Goal: Book appointment/travel/reservation

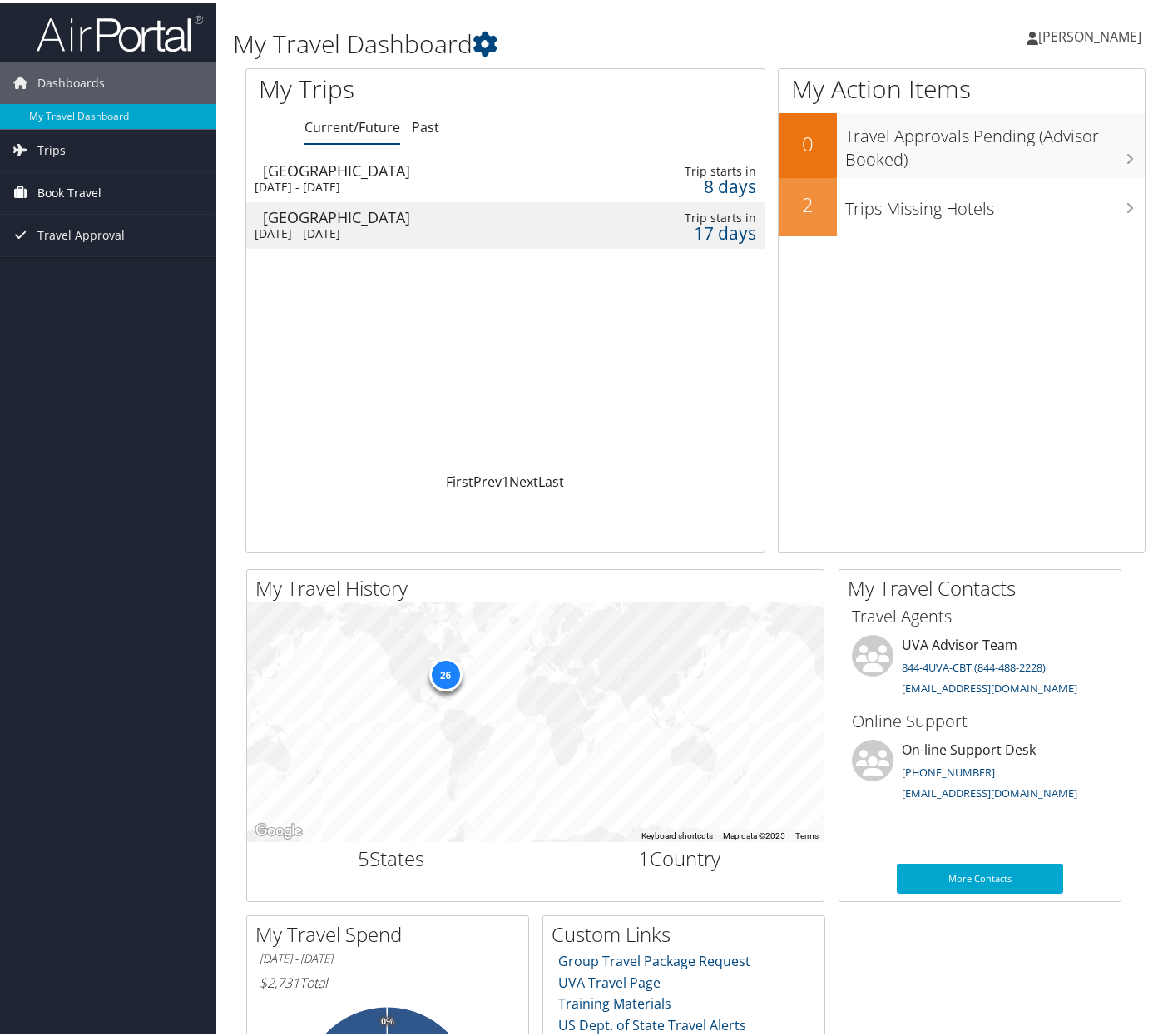
click at [59, 182] on span "Book Travel" at bounding box center [70, 189] width 64 height 41
click at [554, 177] on div "[DATE] - [DATE]" at bounding box center [419, 184] width 330 height 15
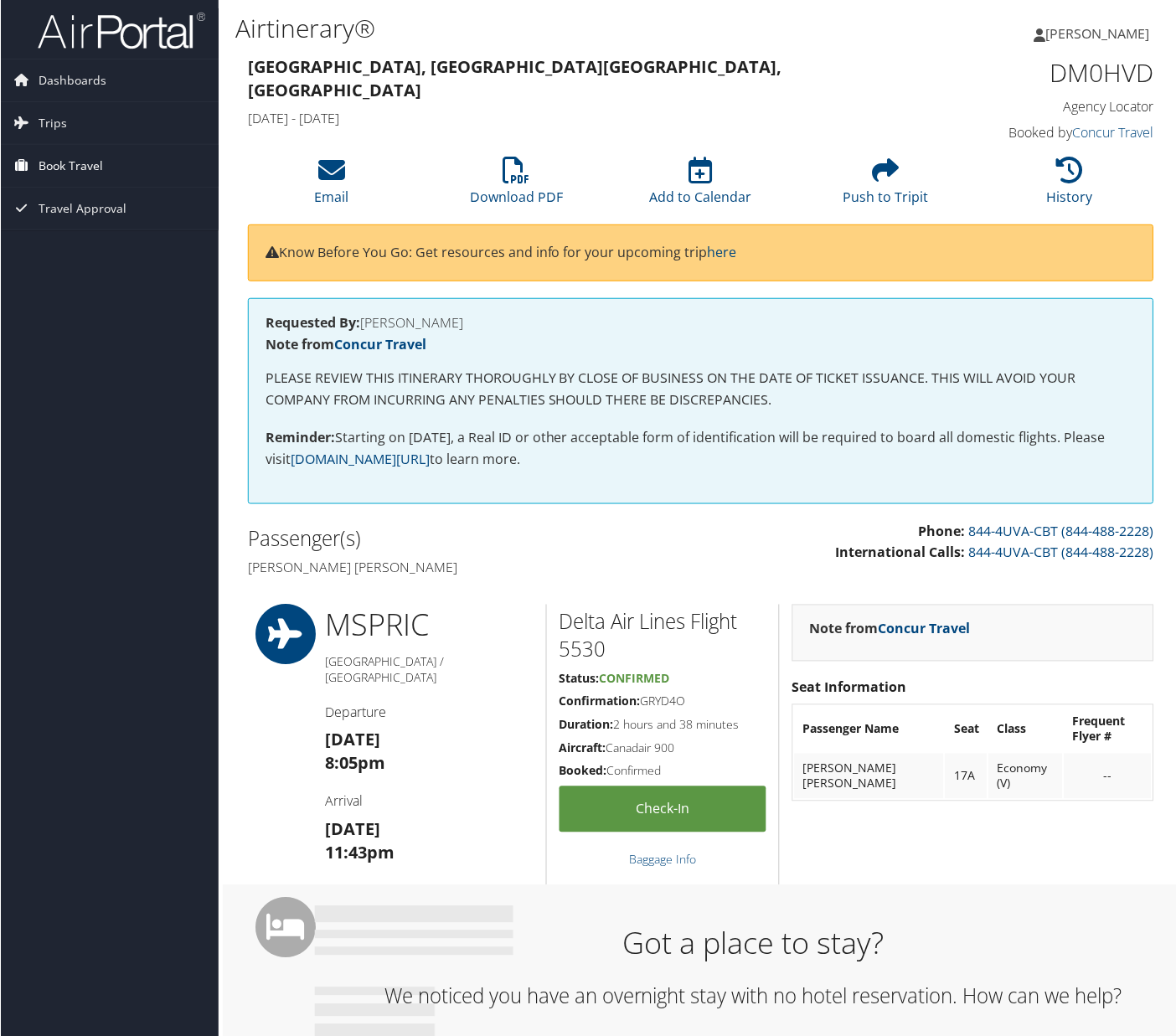
click at [99, 173] on span "Book Travel" at bounding box center [70, 165] width 65 height 42
click at [90, 241] on link "Book/Manage Online Trips" at bounding box center [109, 250] width 218 height 25
click at [85, 246] on link "Book/Manage Online Trips" at bounding box center [109, 250] width 218 height 25
